Goal: Task Accomplishment & Management: Use online tool/utility

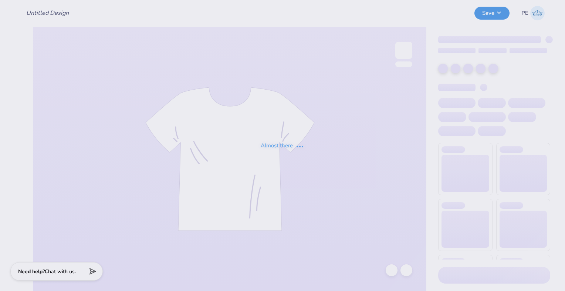
type input "fam weekend (idea 2)"
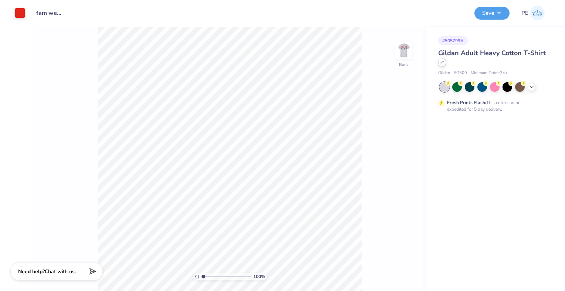
click at [443, 63] on icon at bounding box center [442, 62] width 3 height 3
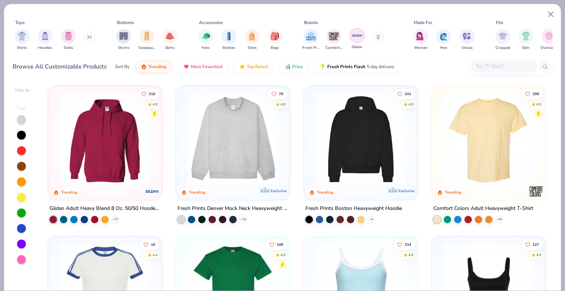
click at [360, 34] on img "filter for Gildan" at bounding box center [357, 35] width 11 height 11
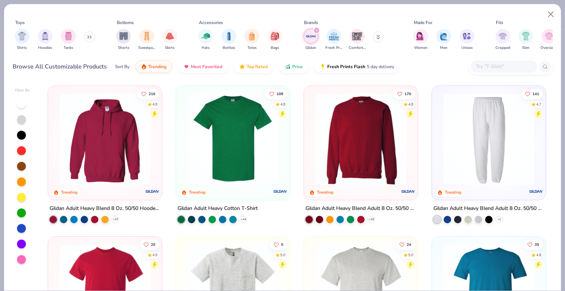
click at [329, 129] on img at bounding box center [361, 139] width 99 height 92
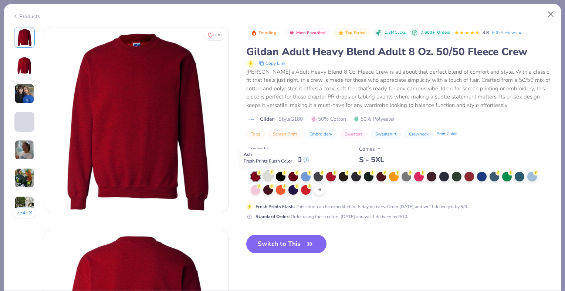
click at [268, 175] on div at bounding box center [268, 176] width 10 height 10
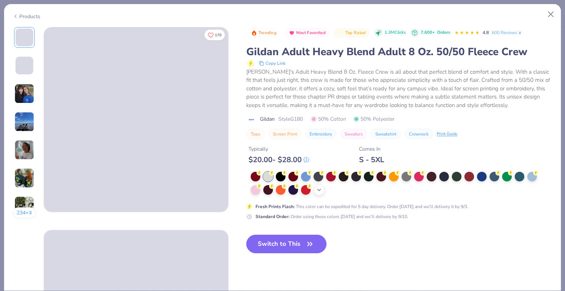
click at [319, 189] on icon at bounding box center [319, 190] width 6 height 6
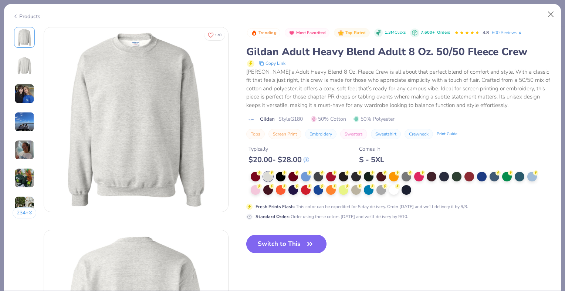
click at [283, 241] on button "Switch to This" at bounding box center [286, 244] width 80 height 18
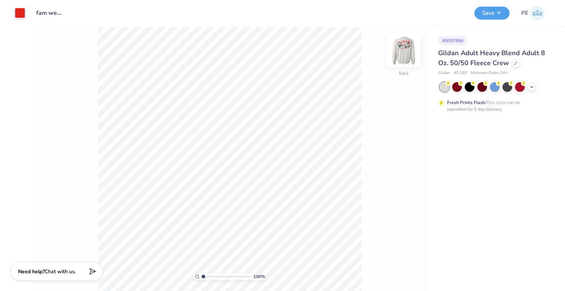
click at [406, 52] on img at bounding box center [404, 51] width 30 height 30
click at [403, 51] on img at bounding box center [404, 51] width 30 height 30
click at [403, 50] on img at bounding box center [404, 51] width 30 height 30
click at [401, 52] on img at bounding box center [404, 51] width 30 height 30
